Goal: Navigation & Orientation: Find specific page/section

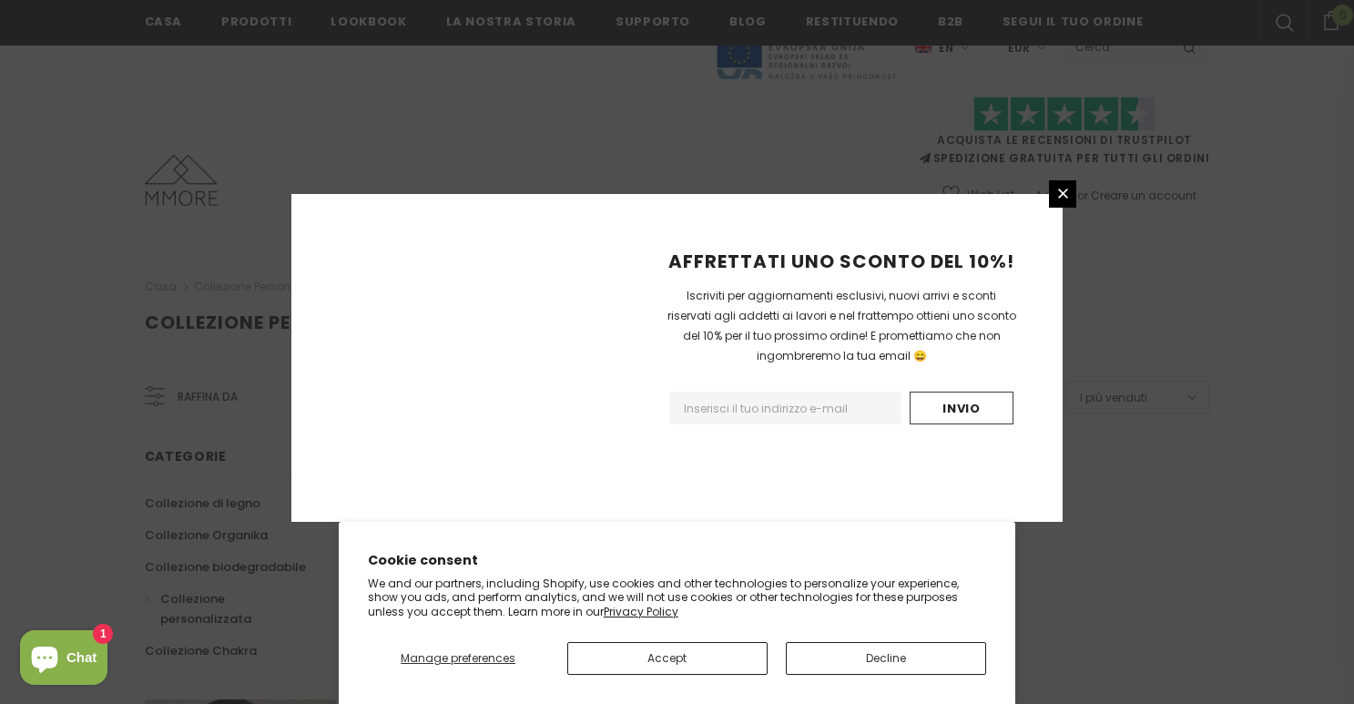
scroll to position [1163, 0]
